Goal: Navigation & Orientation: Find specific page/section

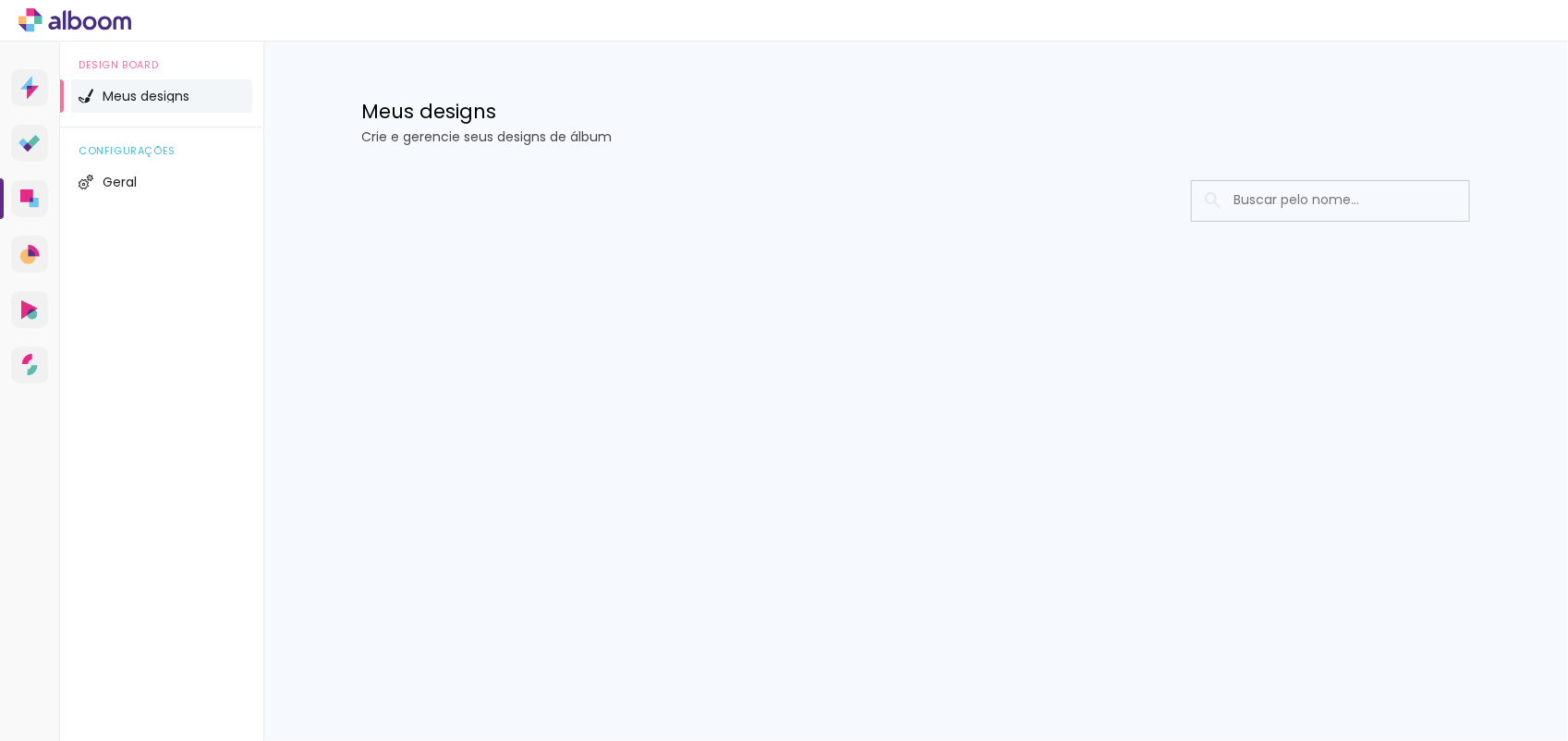
click at [1004, 600] on div "Prosite Website + Landing pages Proof Sistema de seleção e venda de fotos Desig…" at bounding box center [784, 391] width 1568 height 699
click at [1177, 187] on div at bounding box center [916, 200] width 1109 height 42
click at [97, 90] on li "Meus designs" at bounding box center [161, 96] width 181 height 33
click at [525, 305] on div at bounding box center [916, 256] width 1201 height 190
click at [74, 24] on icon at bounding box center [74, 21] width 112 height 24
